Goal: Information Seeking & Learning: Find specific page/section

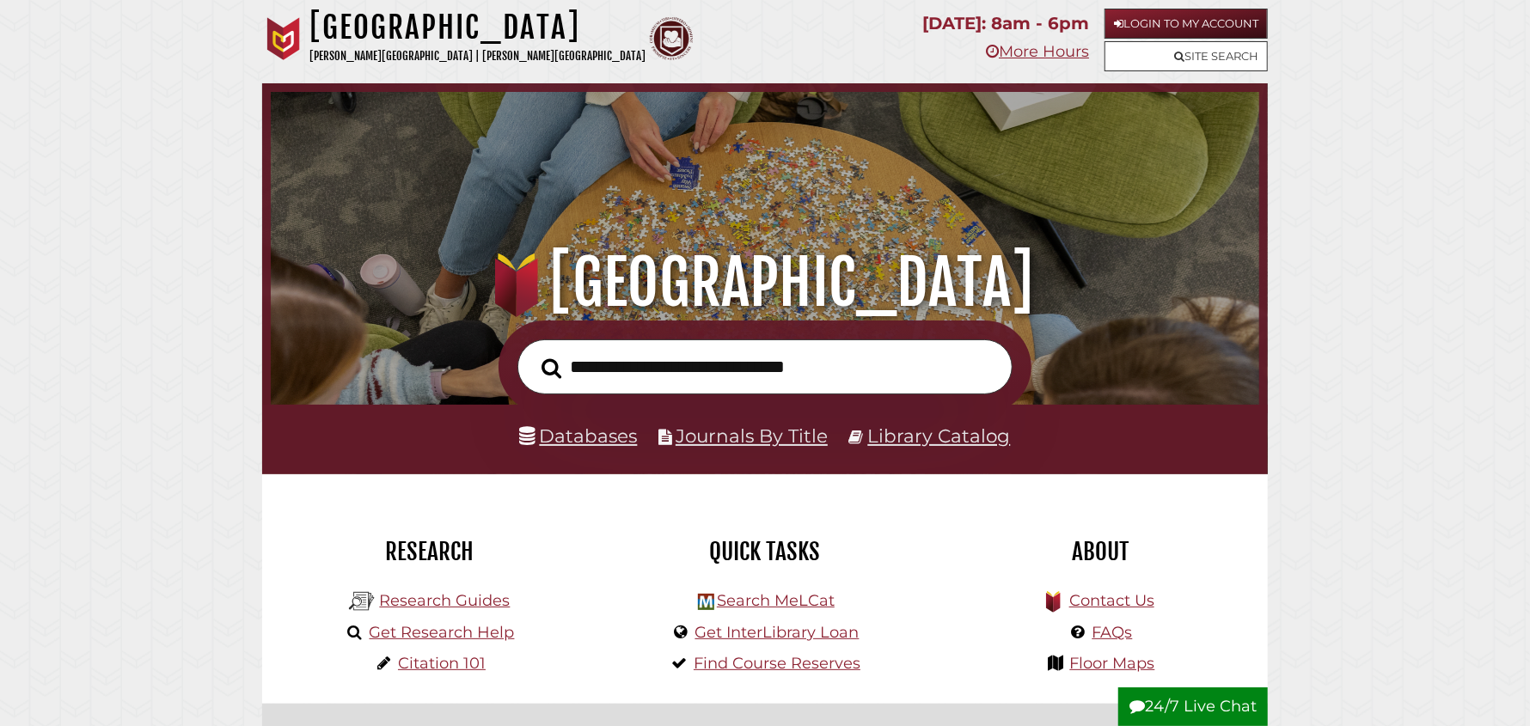
scroll to position [326, 980]
type input "**********"
click at [533, 353] on button "Search" at bounding box center [551, 368] width 37 height 31
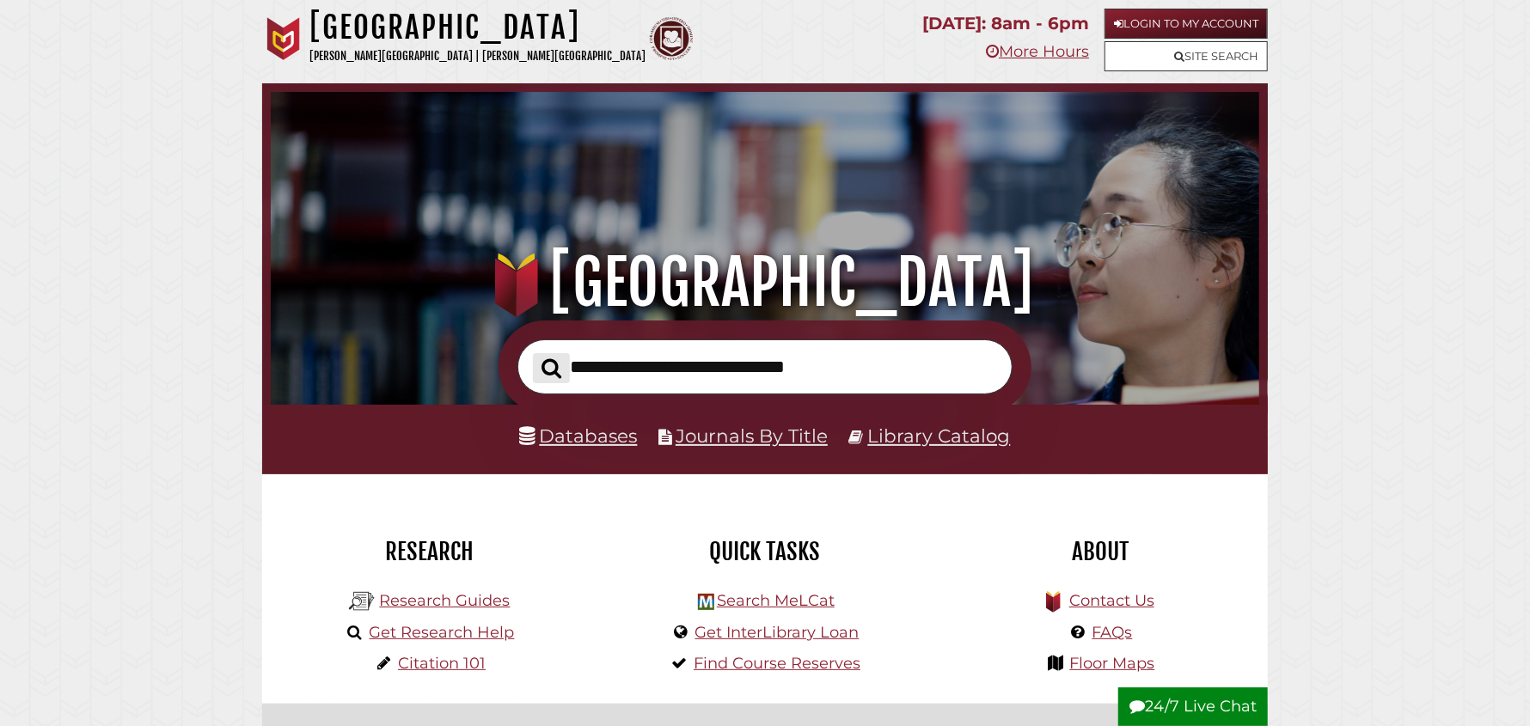
scroll to position [326, 980]
click at [595, 367] on input "text" at bounding box center [765, 368] width 495 height 56
type input "**********"
click at [533, 353] on button "Search" at bounding box center [551, 368] width 37 height 31
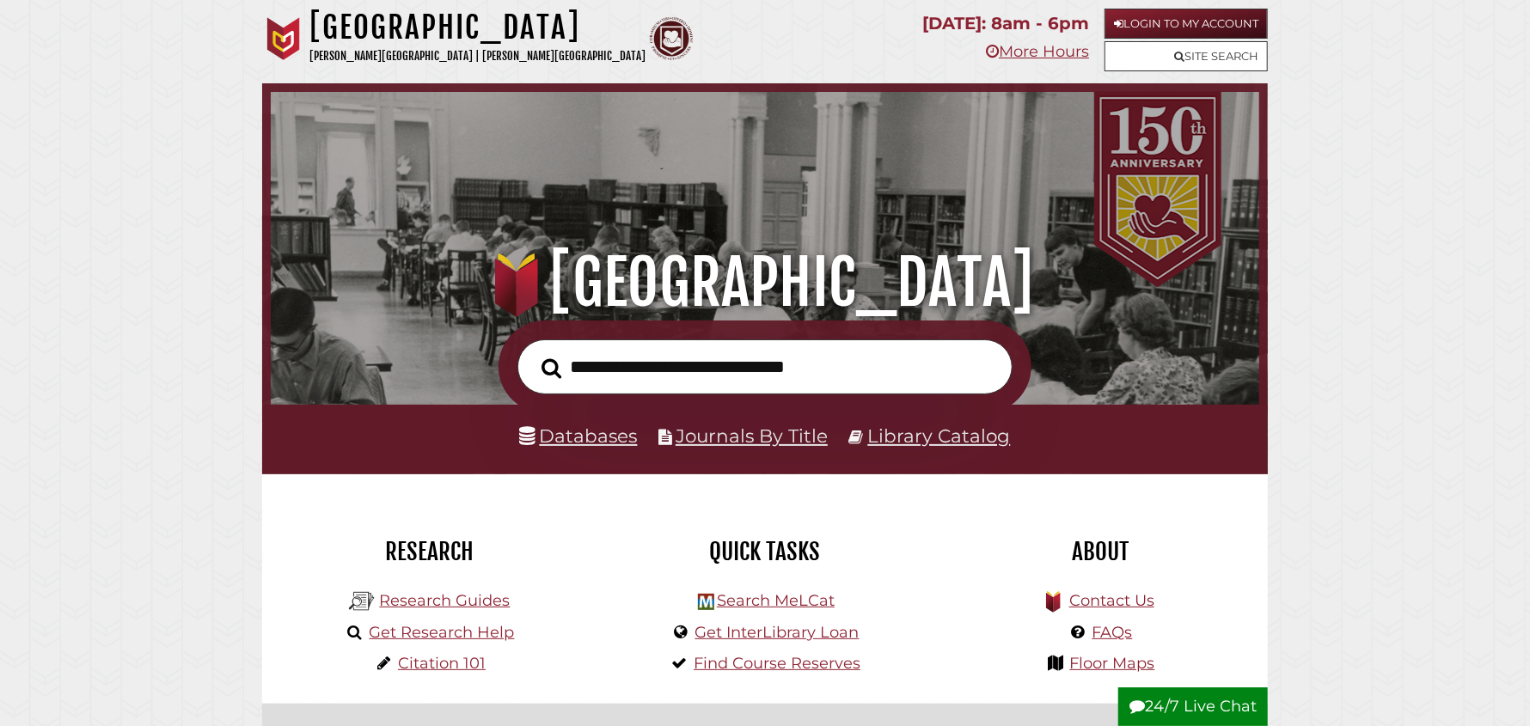
scroll to position [326, 980]
click at [602, 436] on link "Databases" at bounding box center [579, 436] width 118 height 22
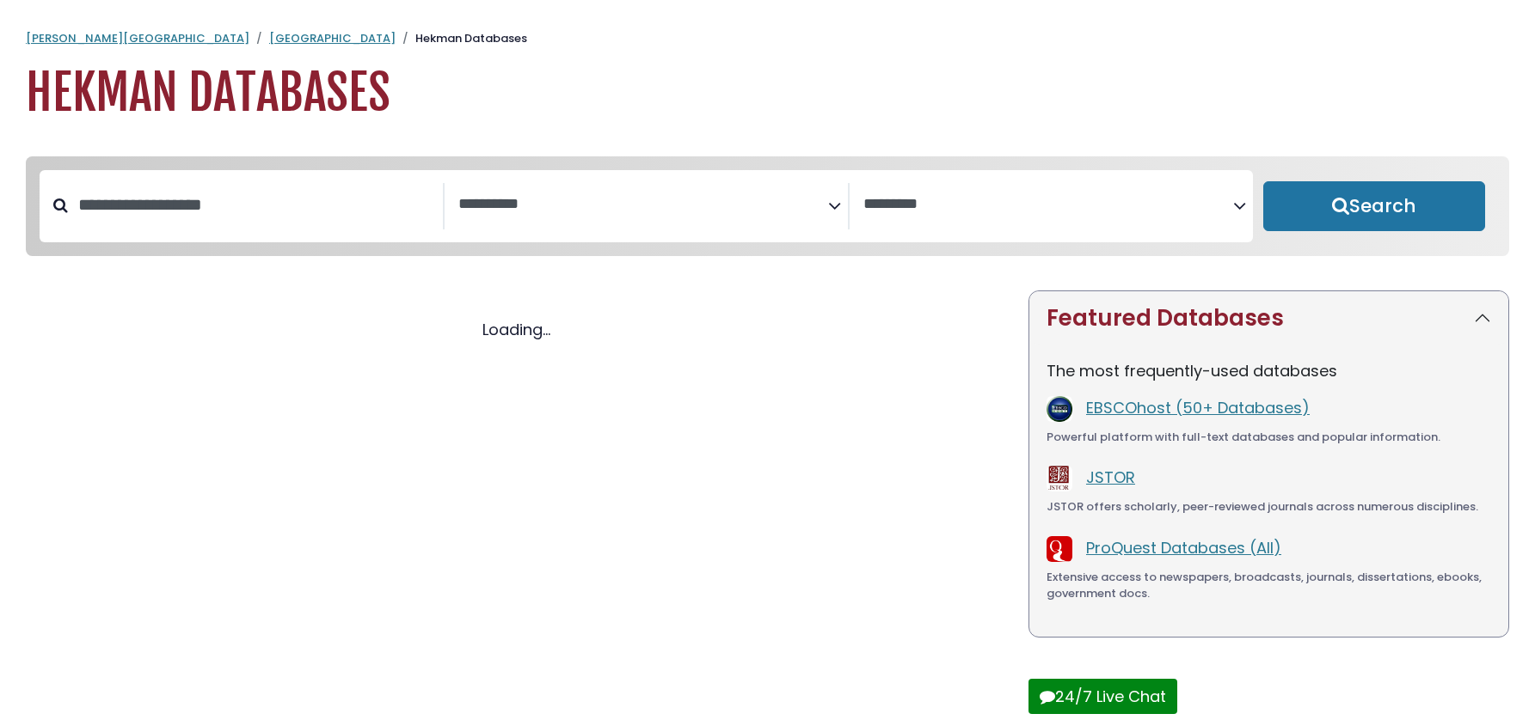
select select "Database Subject Filter"
select select "Database Vendors Filter"
select select "Database Subject Filter"
select select "Database Vendors Filter"
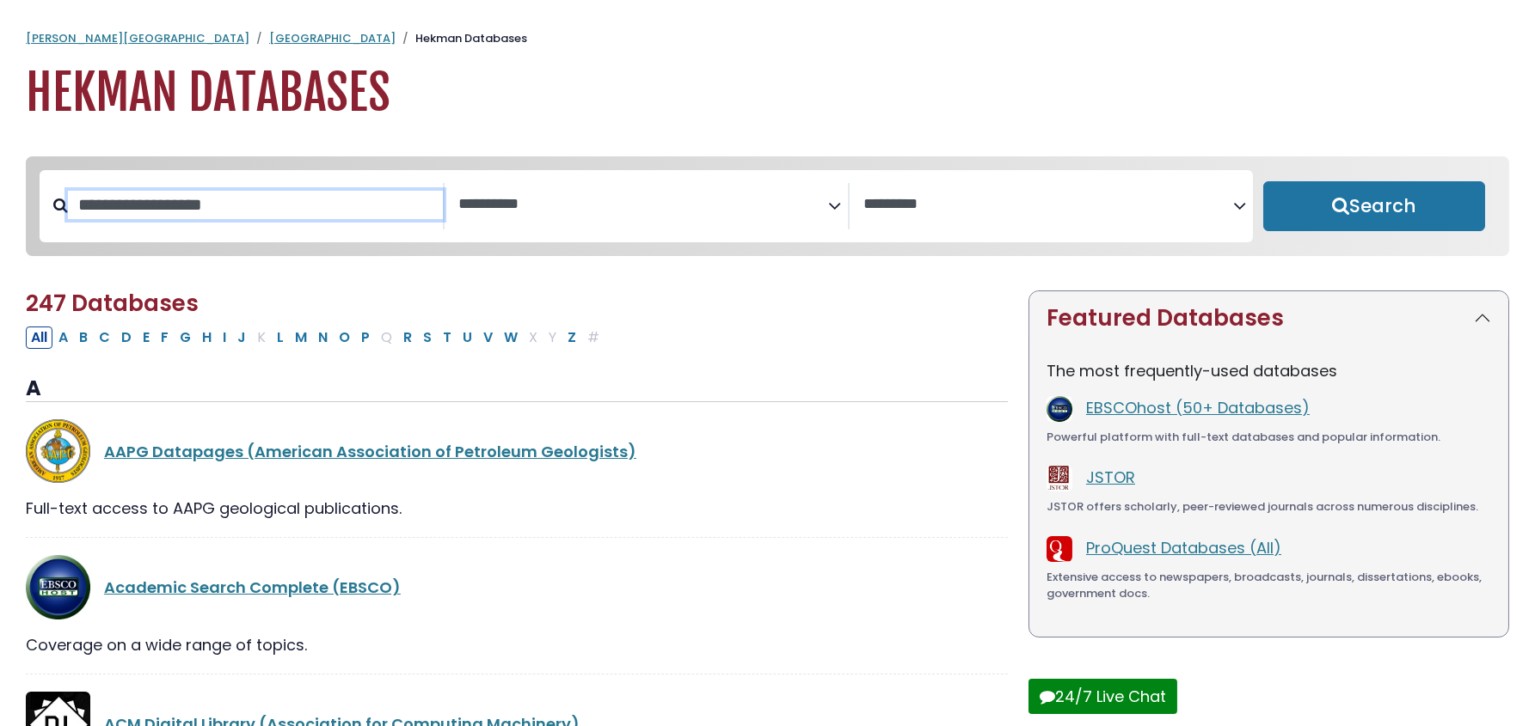
click at [102, 203] on input "Search database by title or keyword" at bounding box center [255, 205] width 375 height 28
type input "**********"
click at [1263, 181] on button "Search" at bounding box center [1374, 206] width 222 height 50
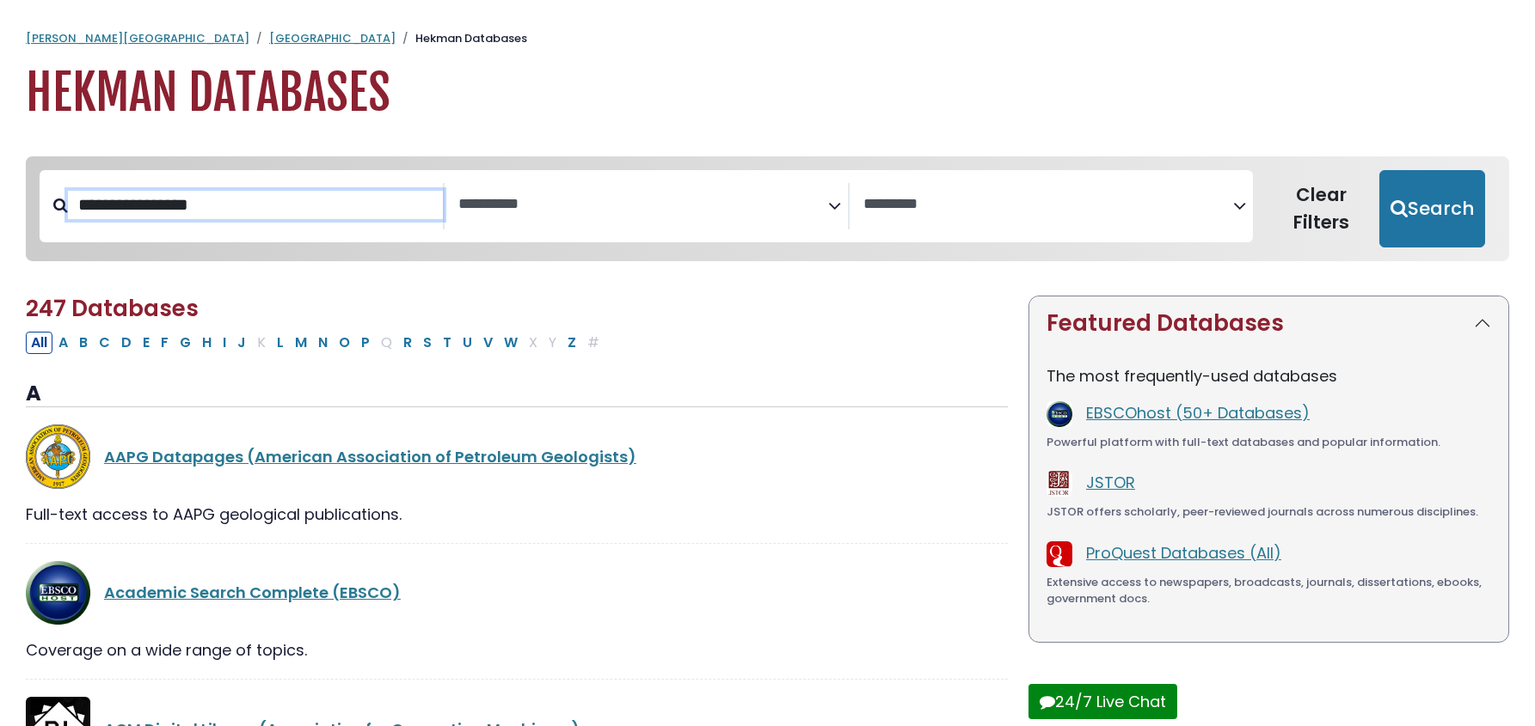
select select "Database Subject Filter"
select select "Database Vendors Filter"
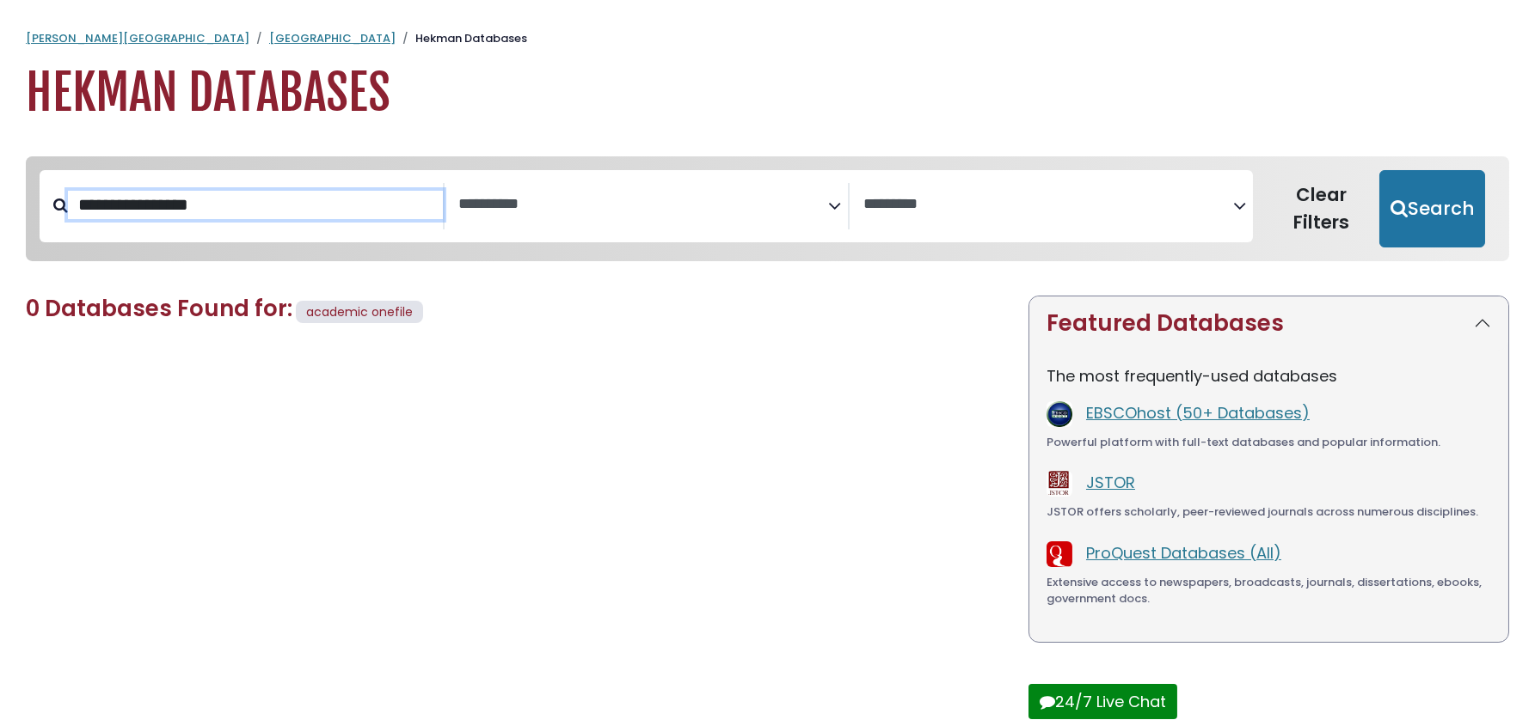
drag, startPoint x: 233, startPoint y: 205, endPoint x: 175, endPoint y: 208, distance: 58.5
click at [175, 208] on input "**********" at bounding box center [255, 205] width 375 height 28
type input "**********"
click at [1379, 170] on button "Search" at bounding box center [1432, 208] width 106 height 77
select select "Database Subject Filter"
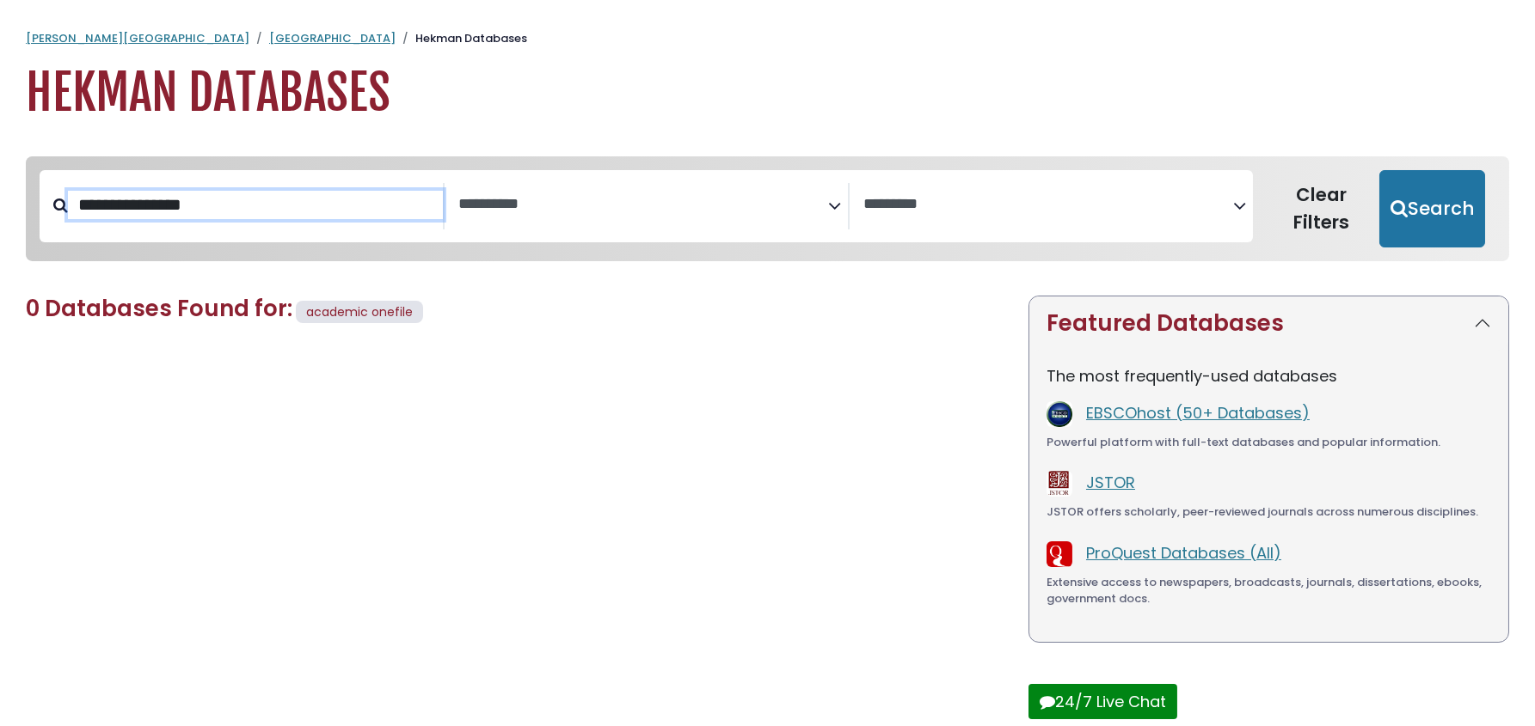
select select "Database Vendors Filter"
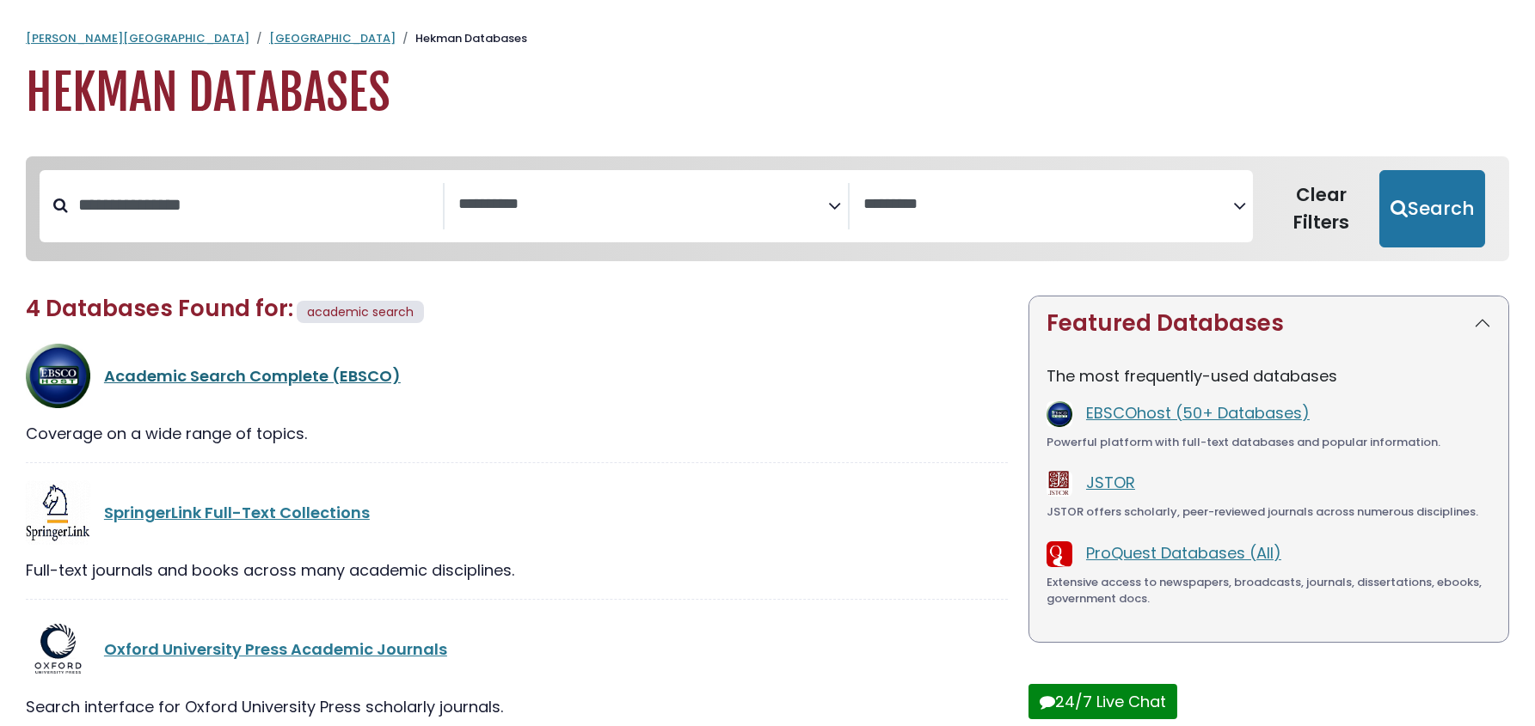
click at [284, 378] on link "Academic Search Complete (EBSCO)" at bounding box center [252, 375] width 297 height 21
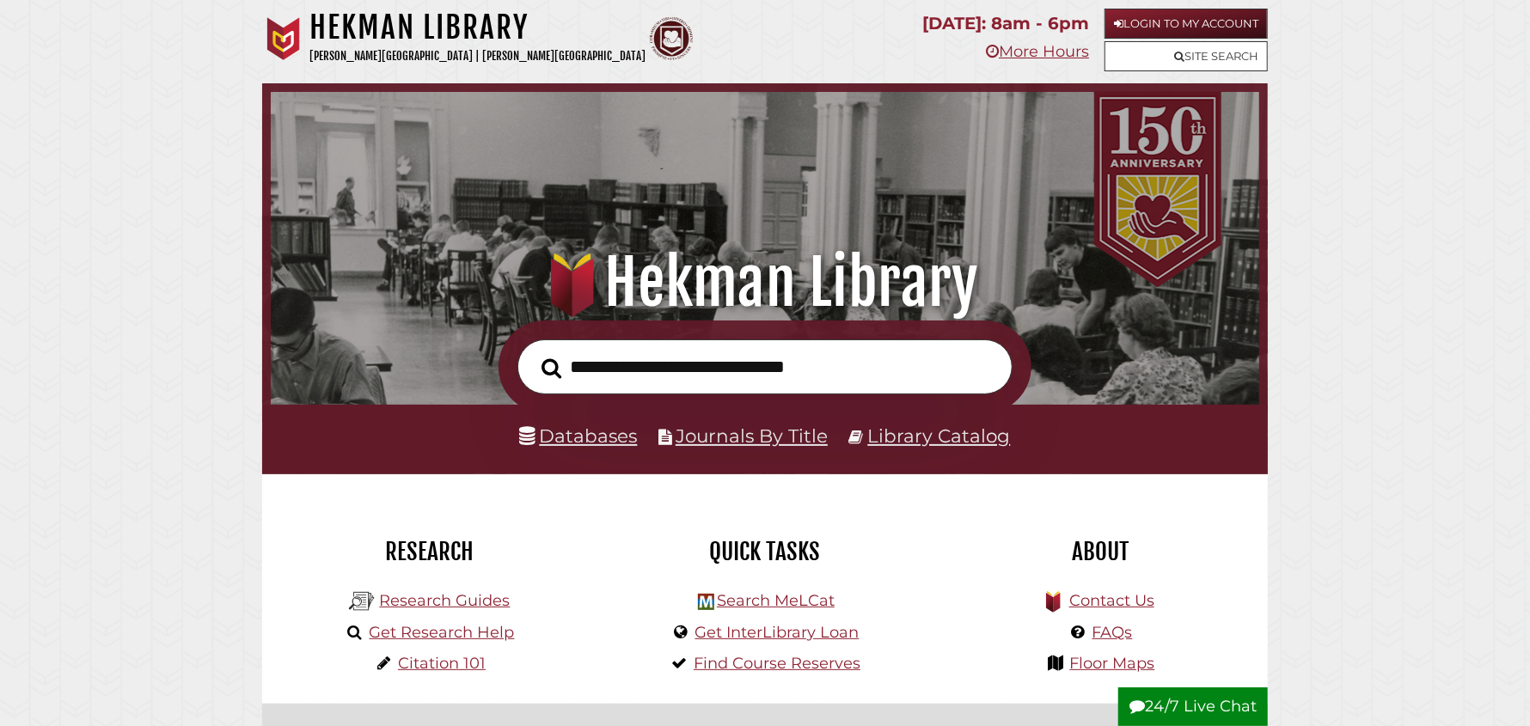
scroll to position [326, 980]
